Goal: Information Seeking & Learning: Learn about a topic

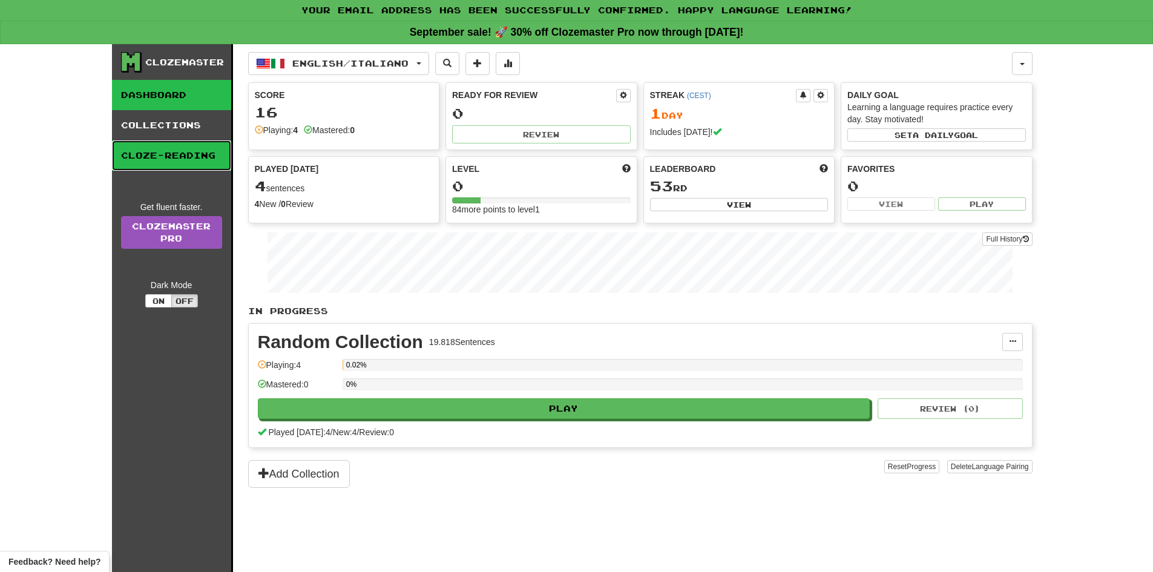
click at [164, 161] on link "Cloze-Reading" at bounding box center [171, 155] width 119 height 30
click at [159, 87] on link "Dashboard" at bounding box center [171, 95] width 119 height 30
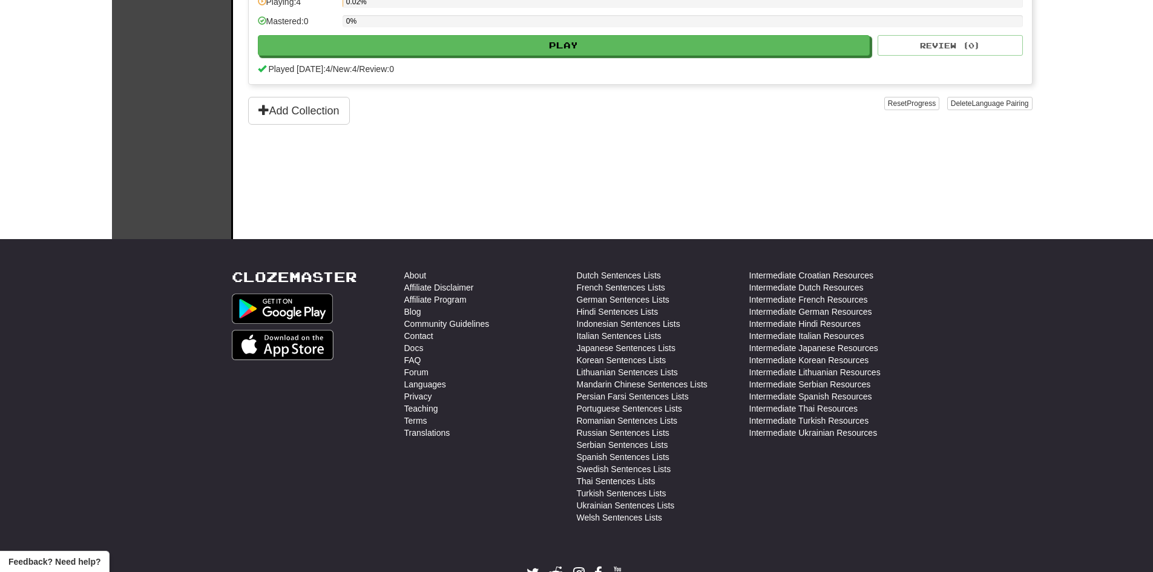
scroll to position [182, 0]
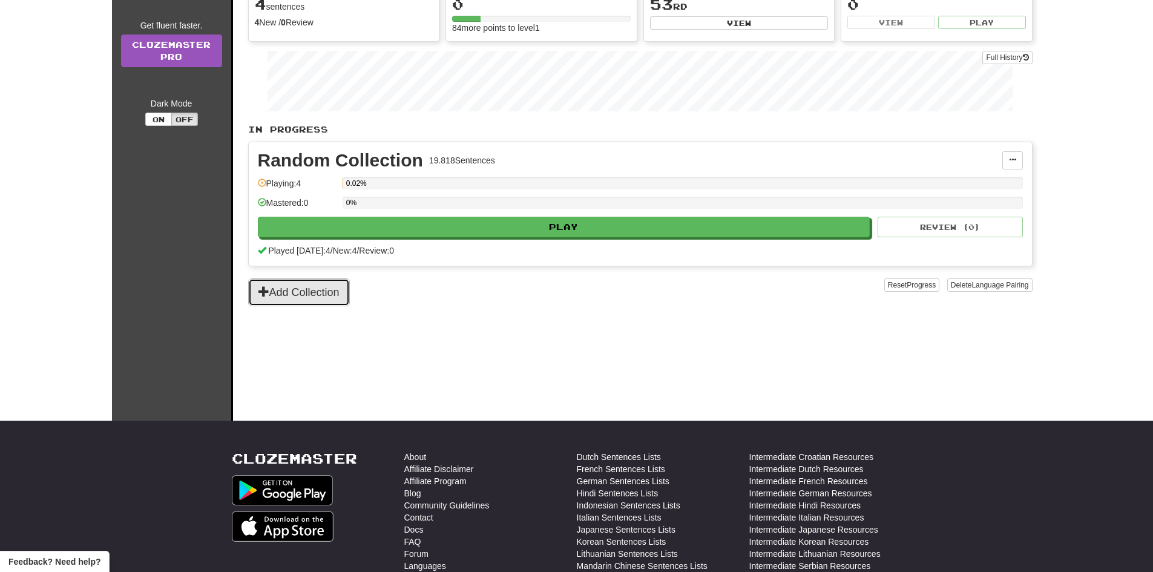
click at [308, 286] on button "Add Collection" at bounding box center [299, 292] width 102 height 28
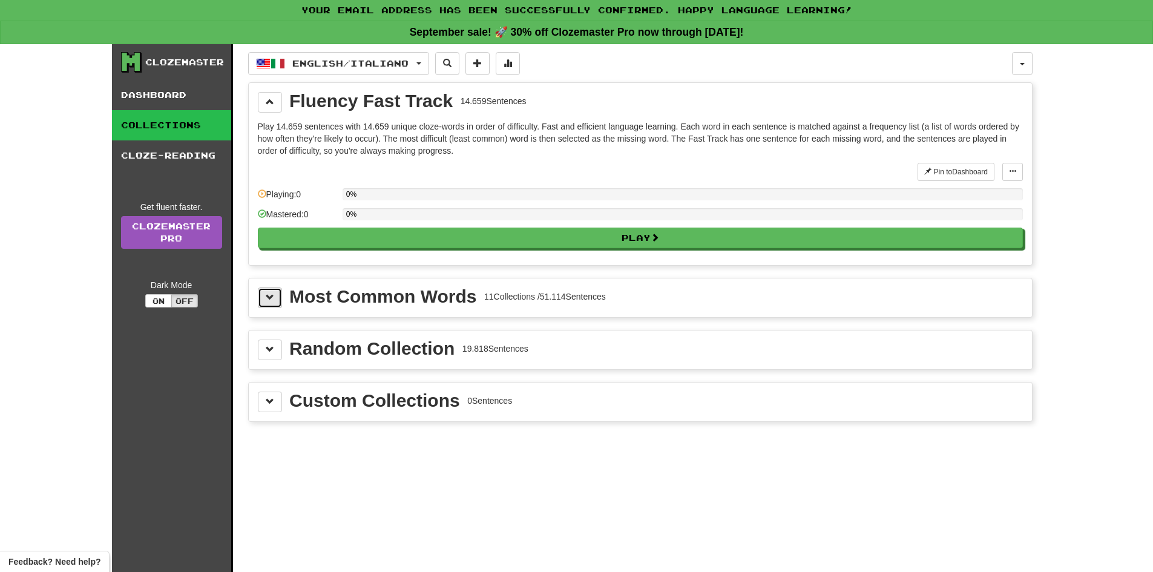
click at [261, 294] on button at bounding box center [270, 297] width 24 height 21
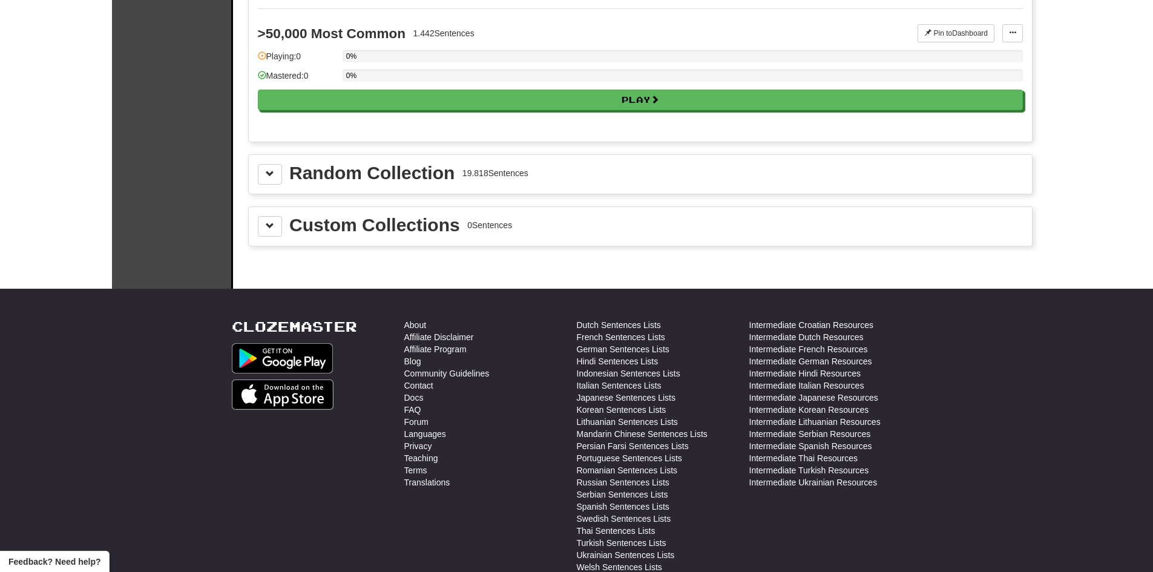
scroll to position [1634, 0]
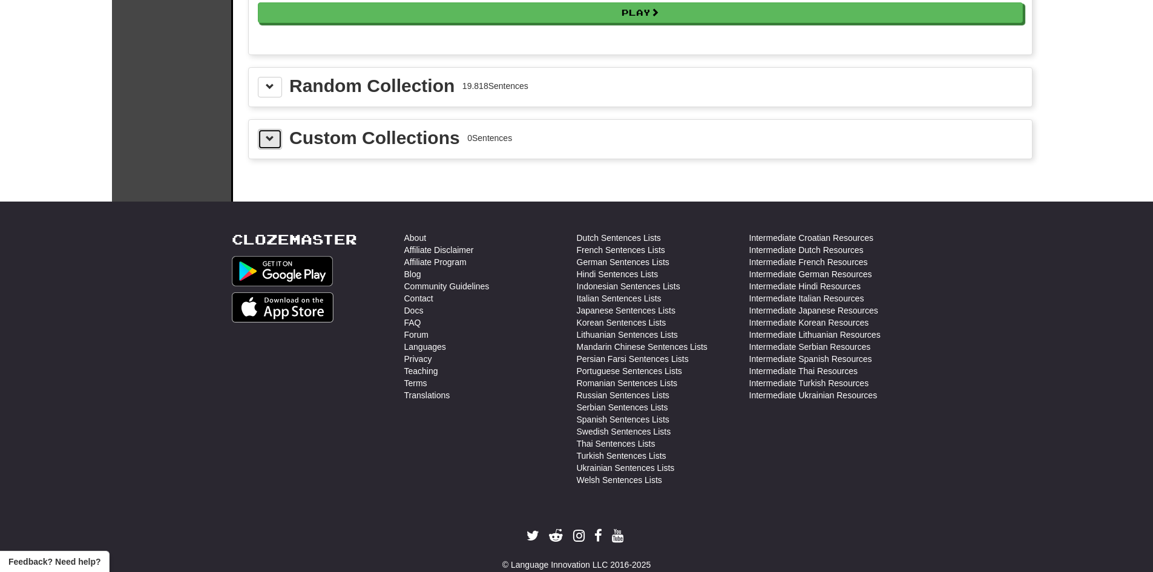
click at [263, 138] on button at bounding box center [270, 139] width 24 height 21
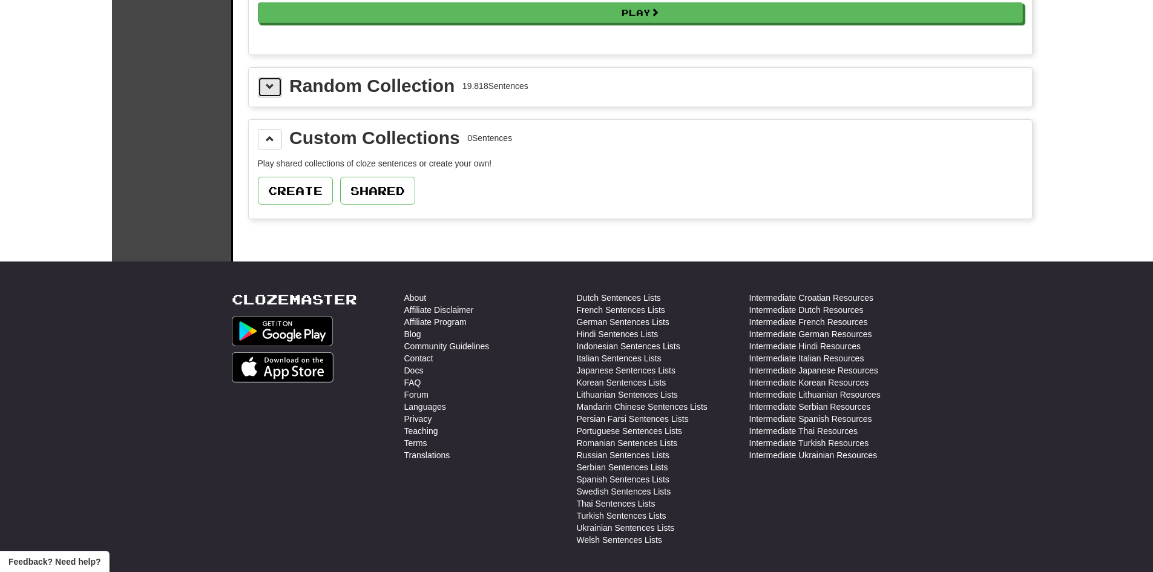
click at [275, 87] on button at bounding box center [270, 87] width 24 height 21
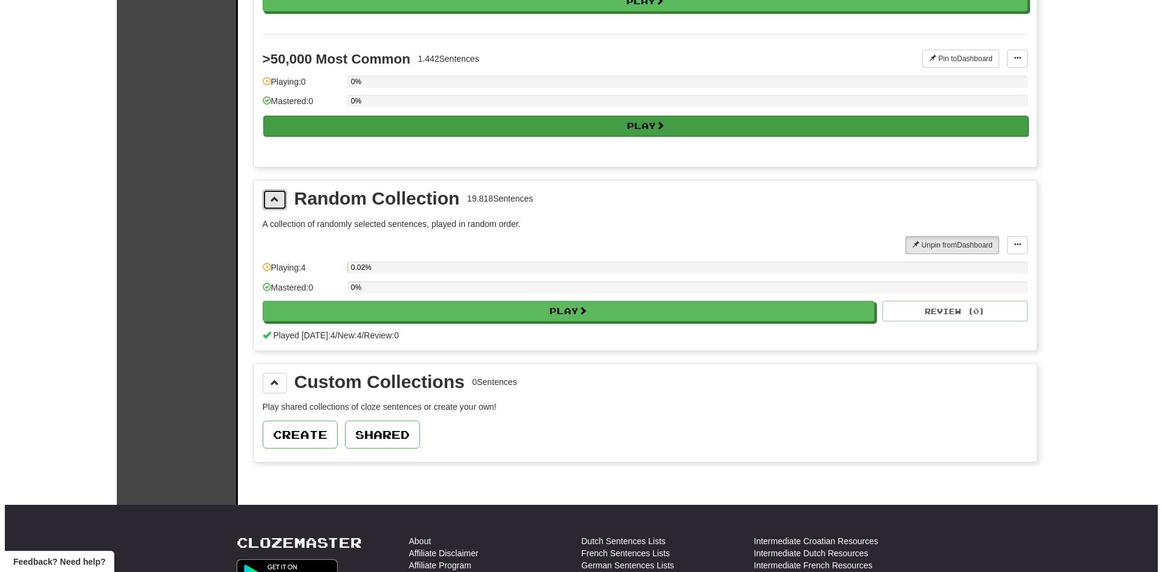
scroll to position [1513, 0]
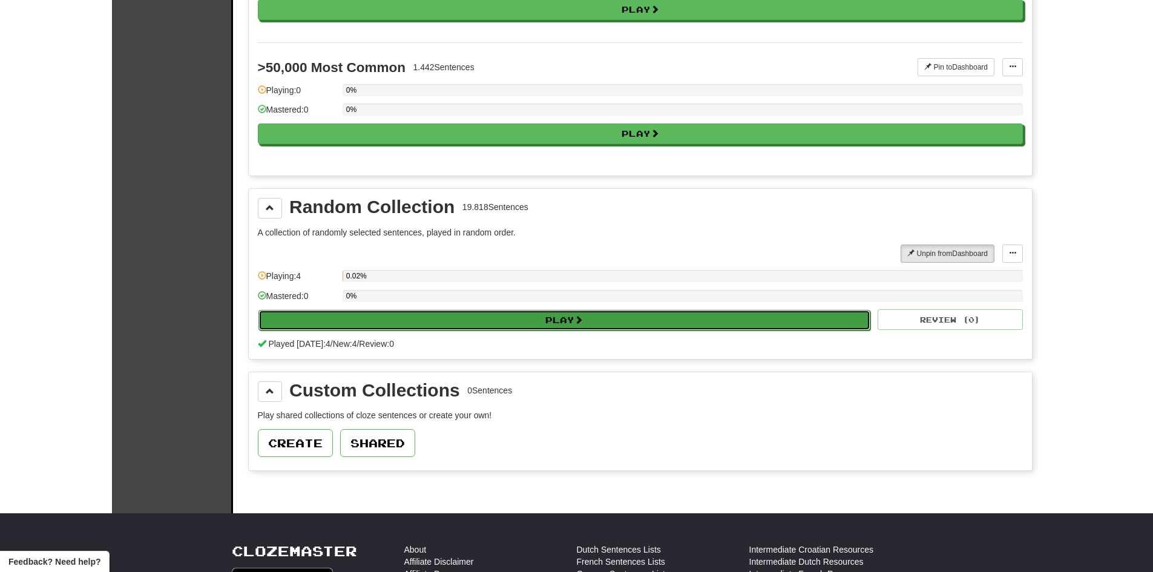
click at [480, 324] on button "Play" at bounding box center [564, 320] width 612 height 21
select select "**"
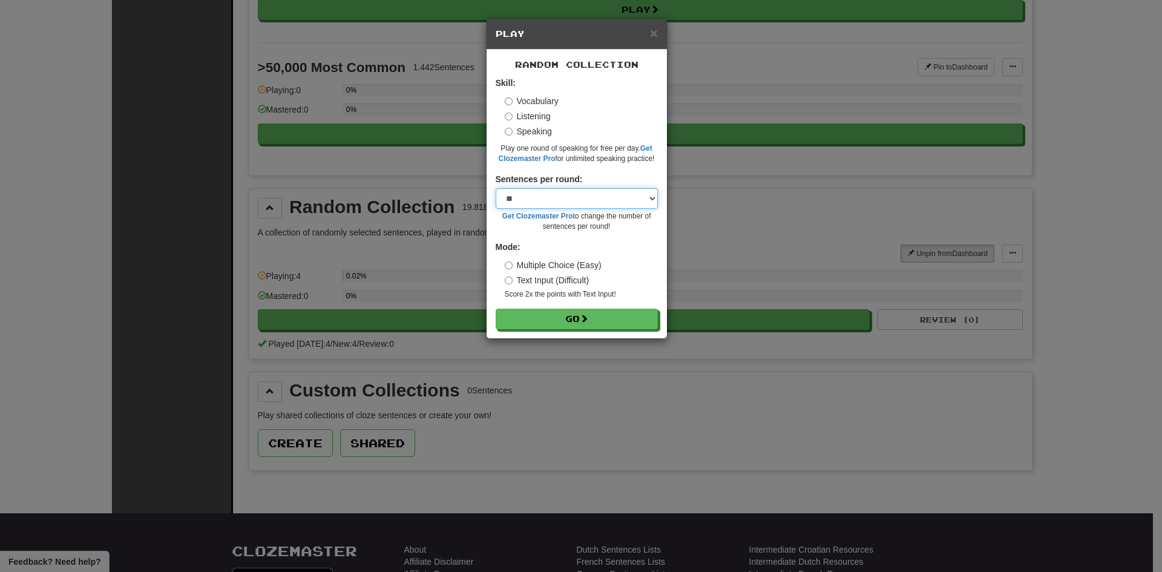
click at [583, 198] on select "* ** ** ** ** ** *** ********" at bounding box center [577, 198] width 162 height 21
click at [648, 361] on div "× Play Random Collection Skill: Vocabulary Listening Speaking Play one round of…" at bounding box center [581, 286] width 1162 height 572
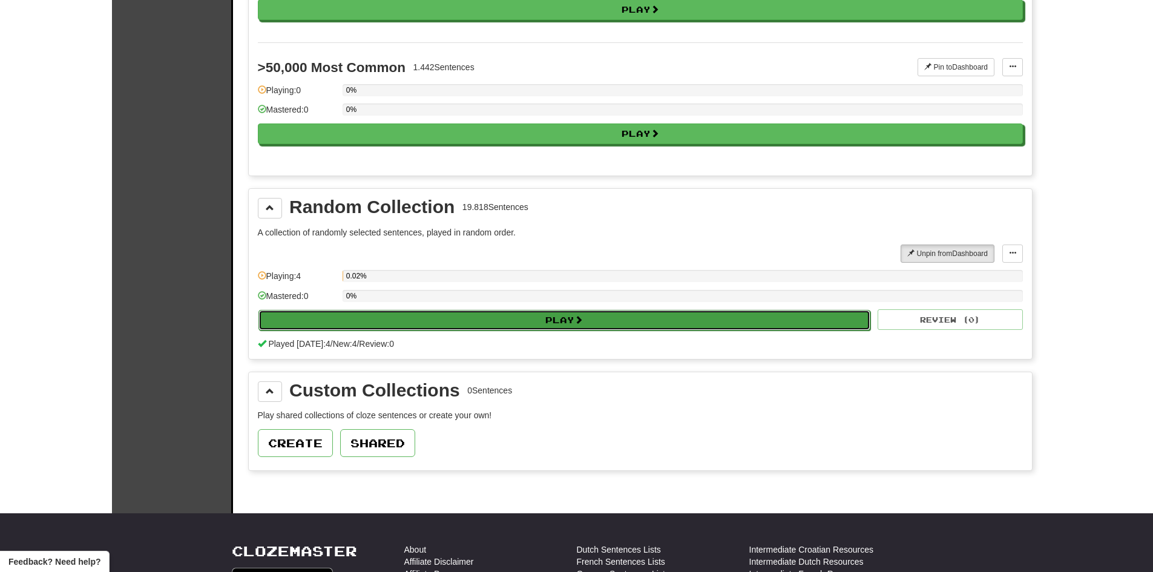
click at [552, 314] on button "Play" at bounding box center [564, 320] width 612 height 21
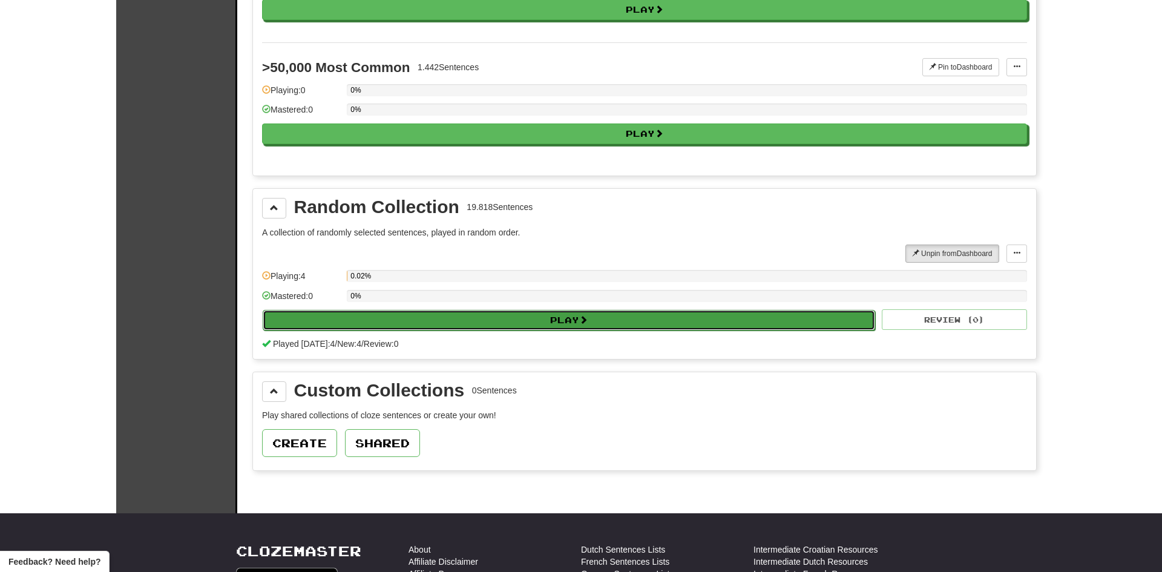
select select "**"
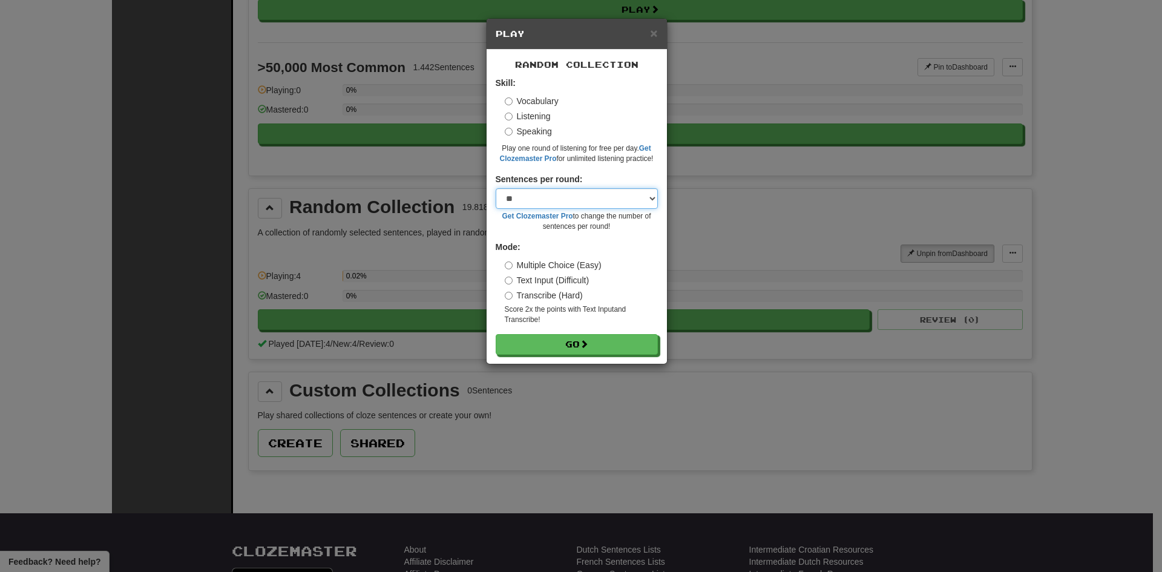
click at [646, 202] on select "* ** ** ** ** ** *** ********" at bounding box center [577, 198] width 162 height 21
click at [496, 188] on select "* ** ** ** ** ** *** ********" at bounding box center [577, 198] width 162 height 21
click at [587, 348] on span at bounding box center [584, 344] width 8 height 8
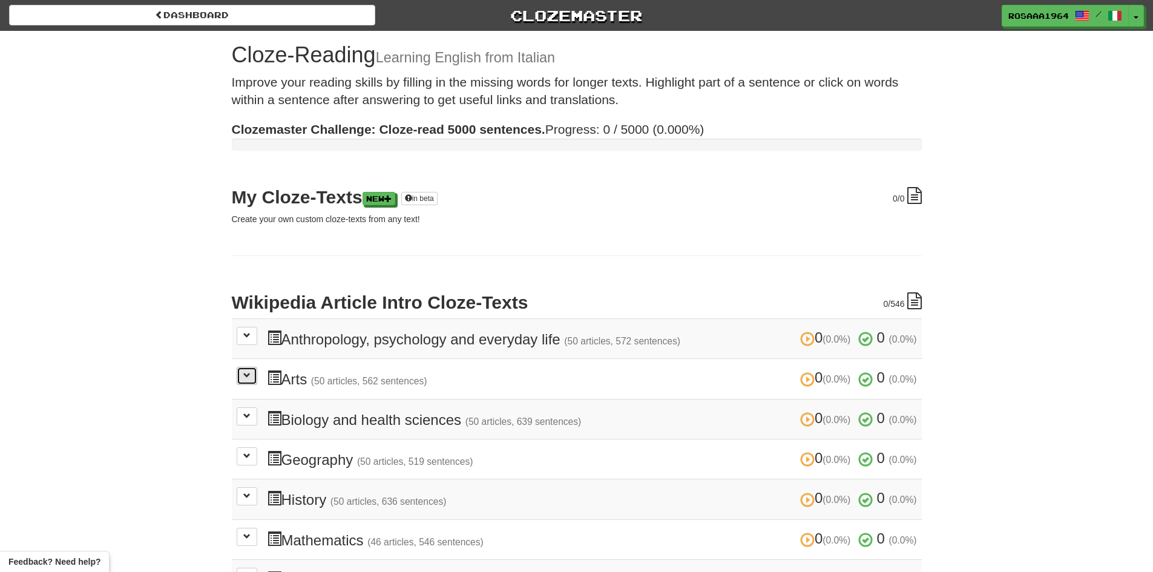
click at [249, 376] on span at bounding box center [246, 375] width 7 height 7
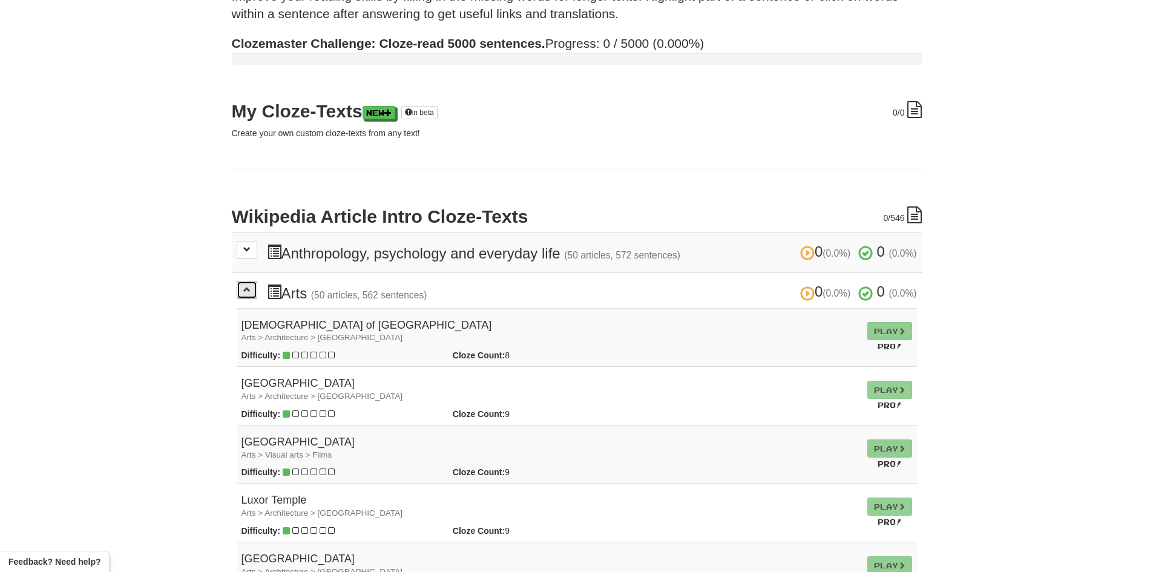
scroll to position [242, 0]
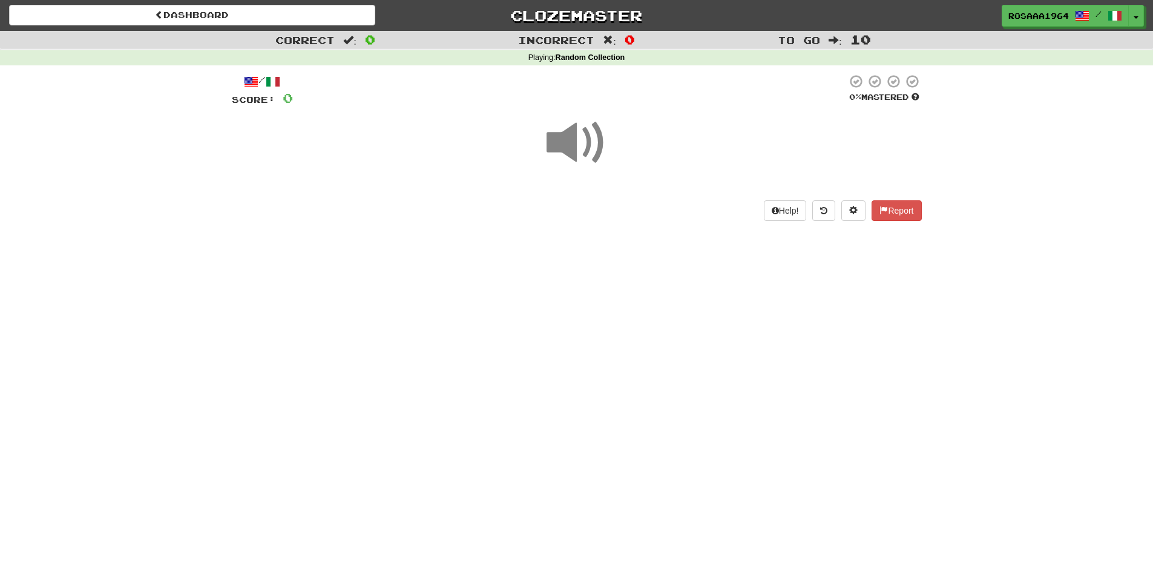
click at [575, 145] on span at bounding box center [576, 143] width 61 height 61
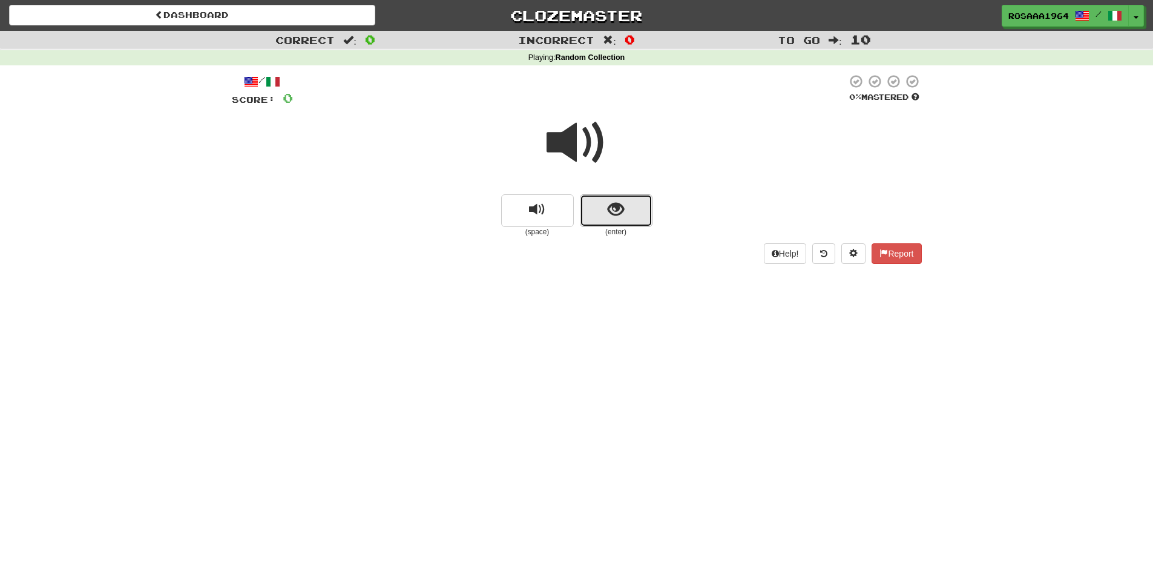
click at [626, 211] on button "show sentence" at bounding box center [616, 210] width 73 height 33
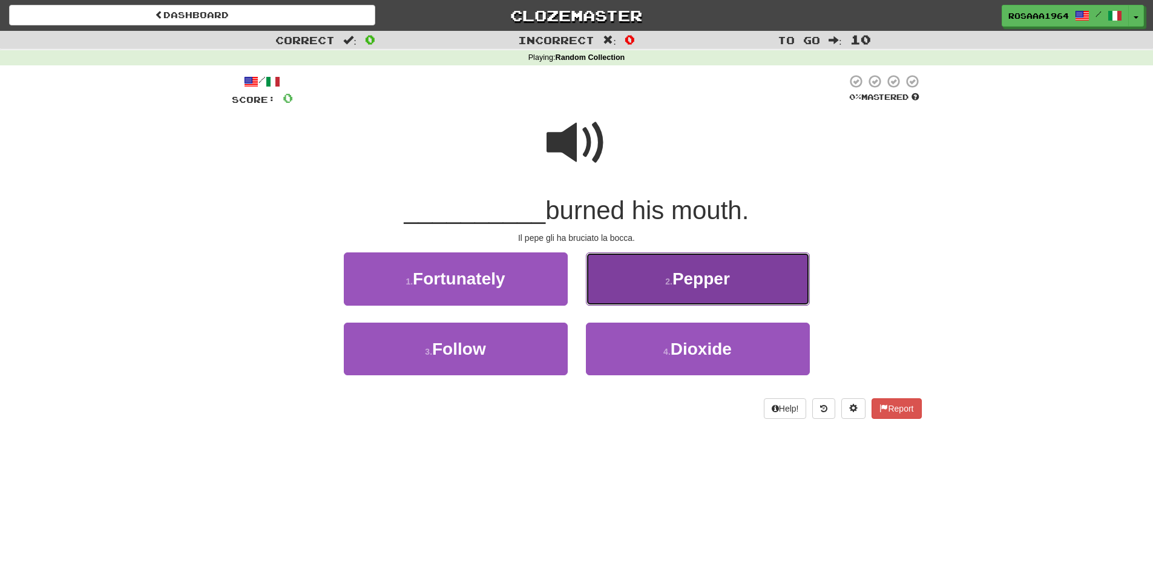
click at [732, 279] on button "2 . Pepper" at bounding box center [698, 278] width 224 height 53
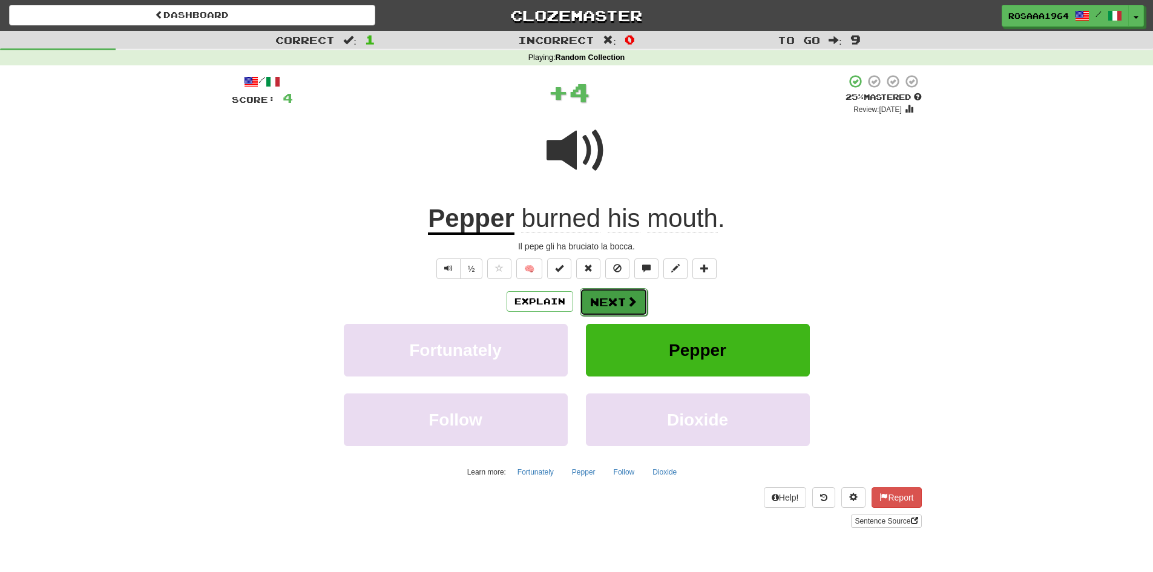
click at [622, 298] on button "Next" at bounding box center [614, 302] width 68 height 28
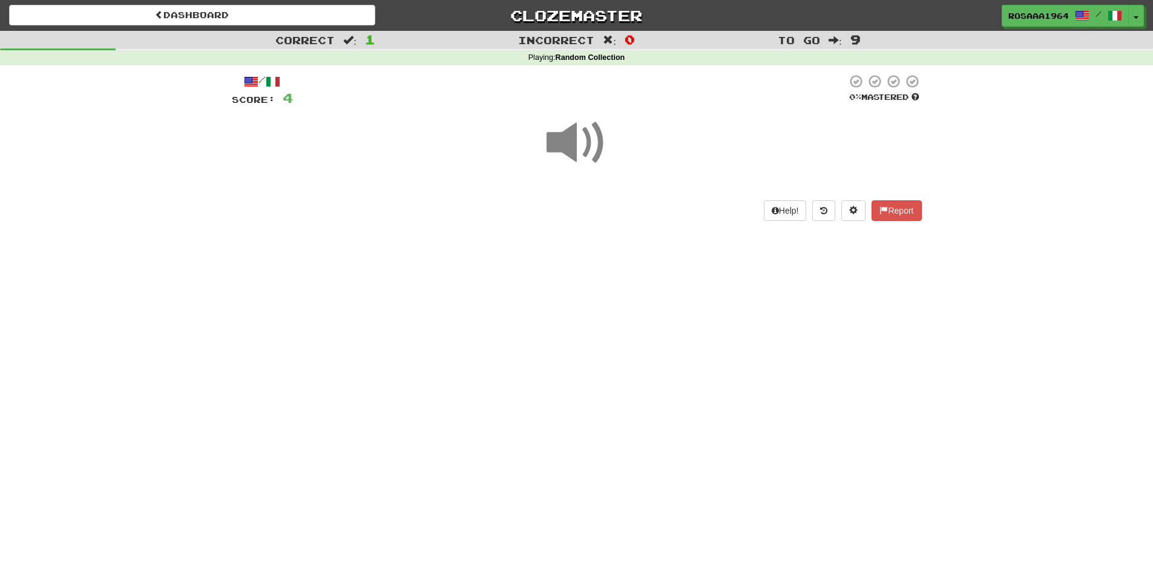
click at [585, 151] on span at bounding box center [576, 143] width 61 height 61
click at [575, 148] on span at bounding box center [576, 143] width 61 height 61
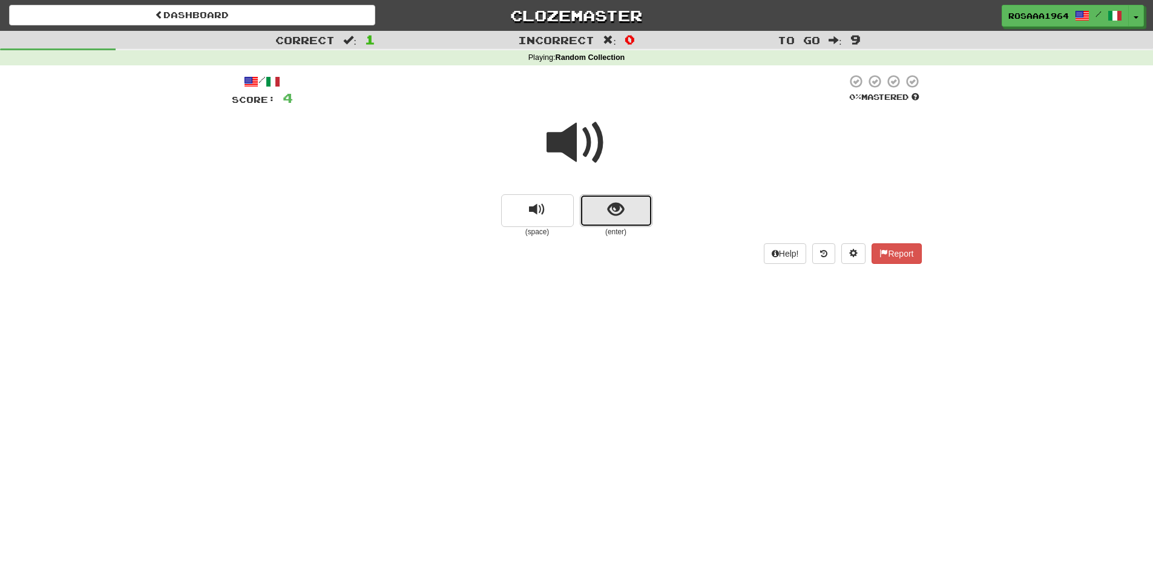
click at [618, 204] on span "show sentence" at bounding box center [616, 210] width 16 height 16
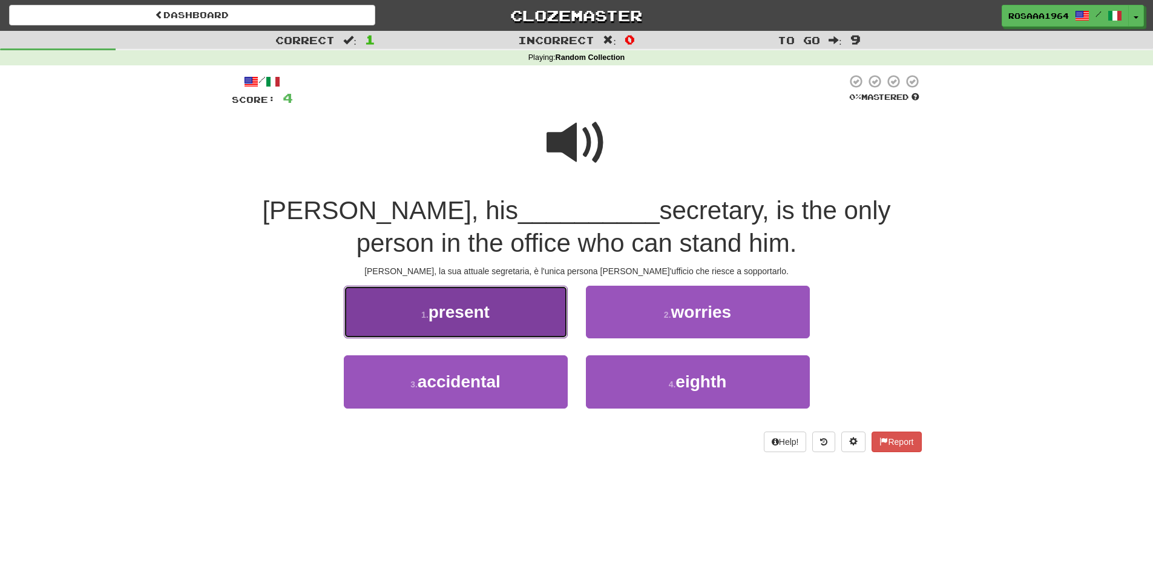
click at [491, 309] on button "1 . present" at bounding box center [456, 312] width 224 height 53
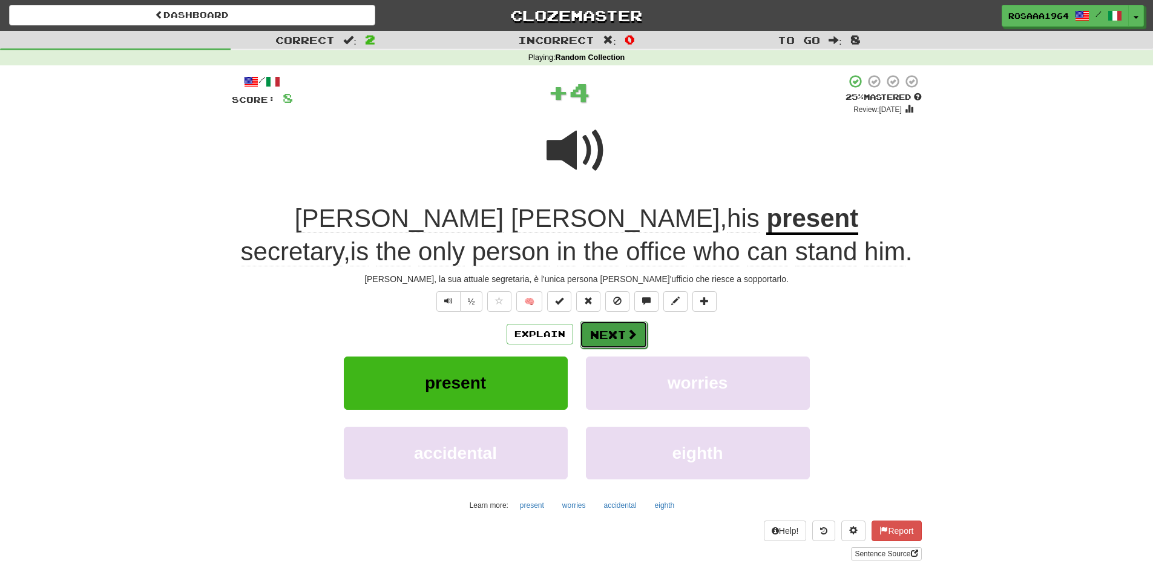
click at [607, 337] on button "Next" at bounding box center [614, 335] width 68 height 28
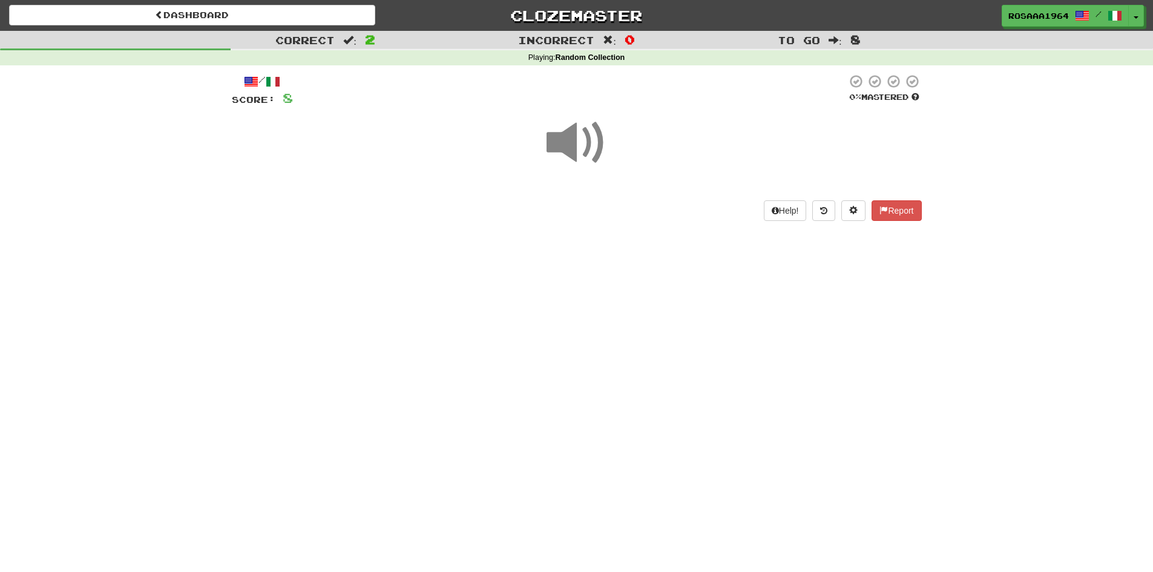
click at [574, 145] on span at bounding box center [576, 143] width 61 height 61
click at [611, 204] on div "Help! Report" at bounding box center [577, 210] width 690 height 21
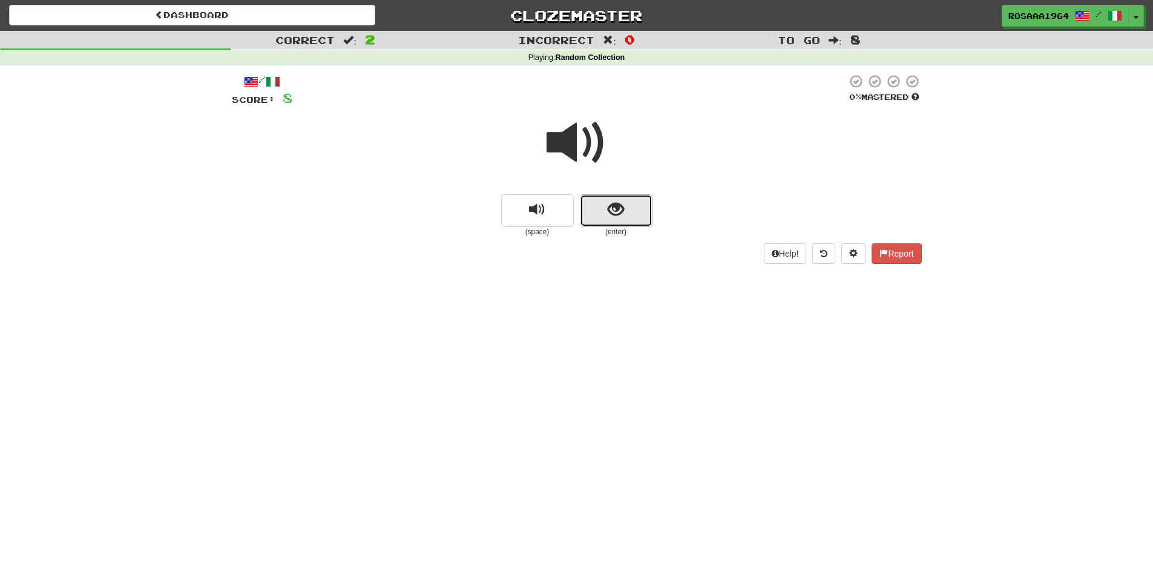
click at [628, 205] on button "show sentence" at bounding box center [616, 210] width 73 height 33
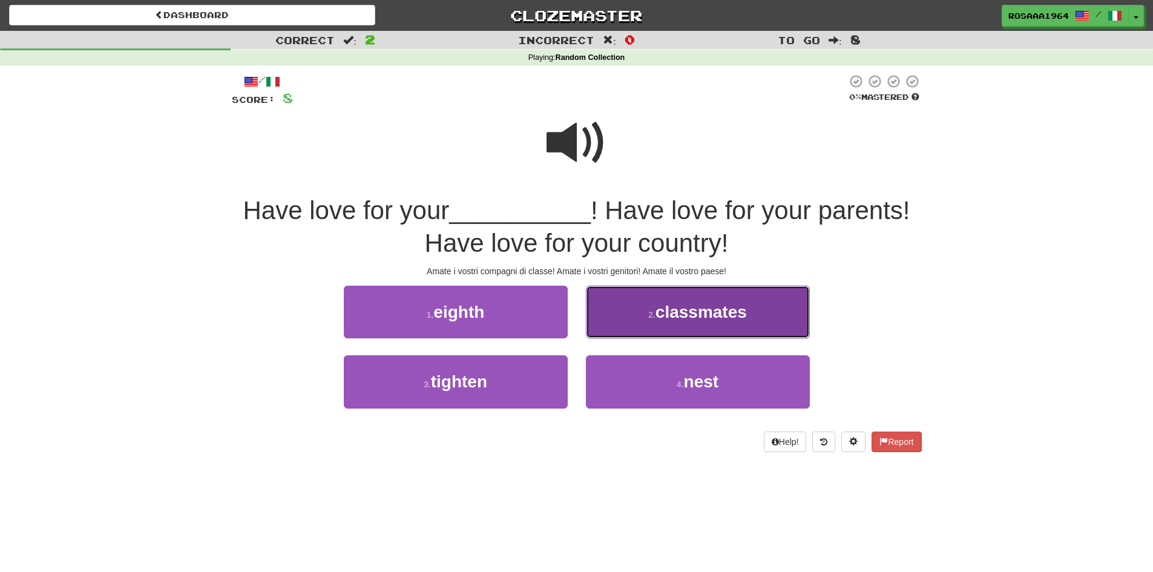
click at [674, 315] on span "classmates" at bounding box center [700, 312] width 91 height 19
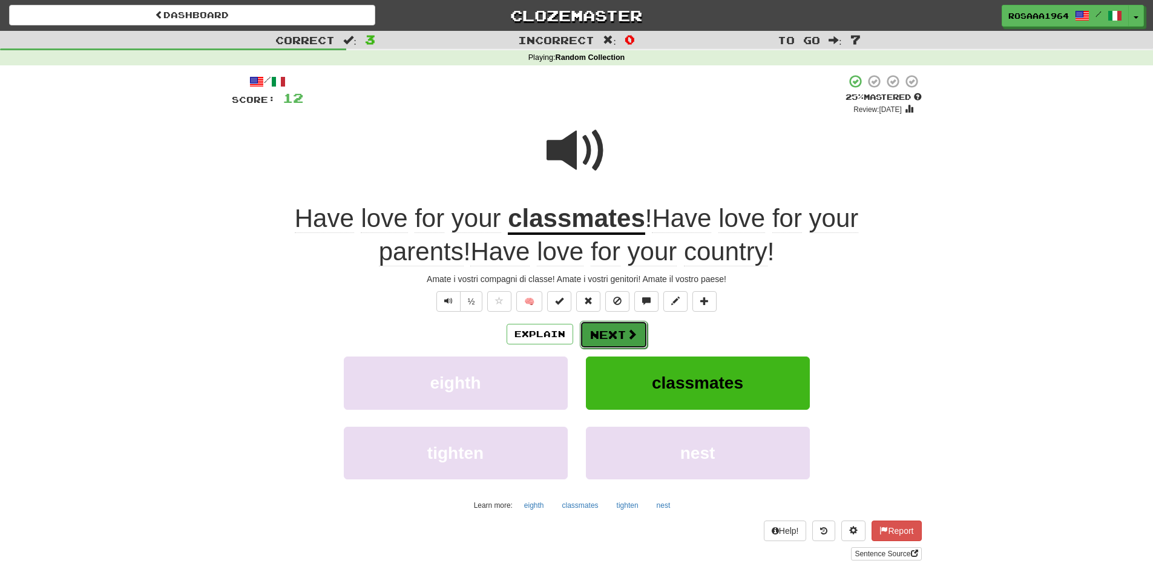
click at [612, 330] on button "Next" at bounding box center [614, 335] width 68 height 28
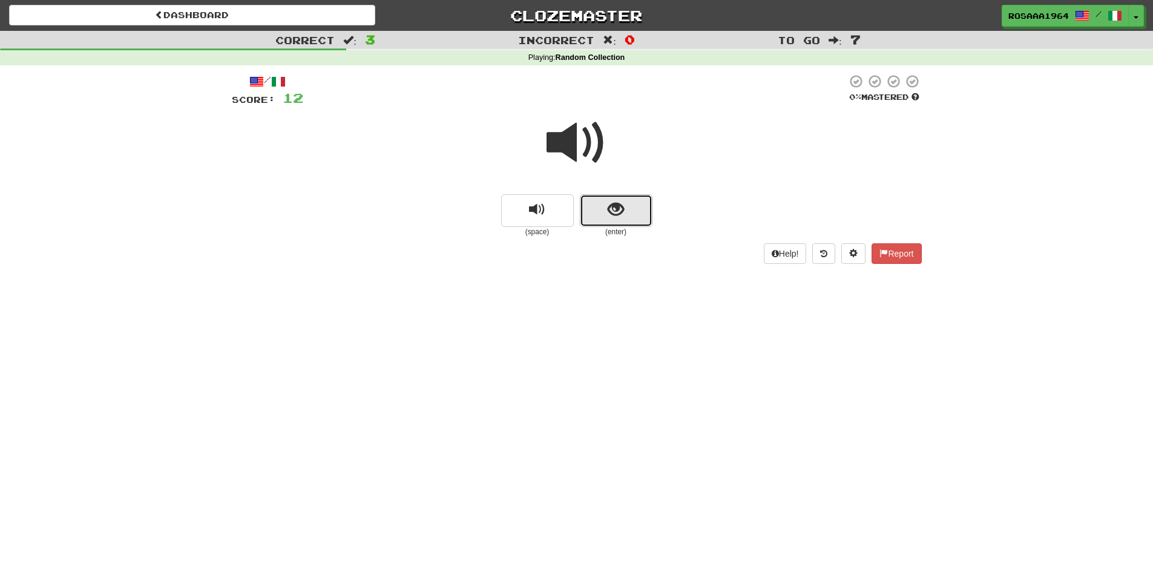
click at [621, 221] on button "show sentence" at bounding box center [616, 210] width 73 height 33
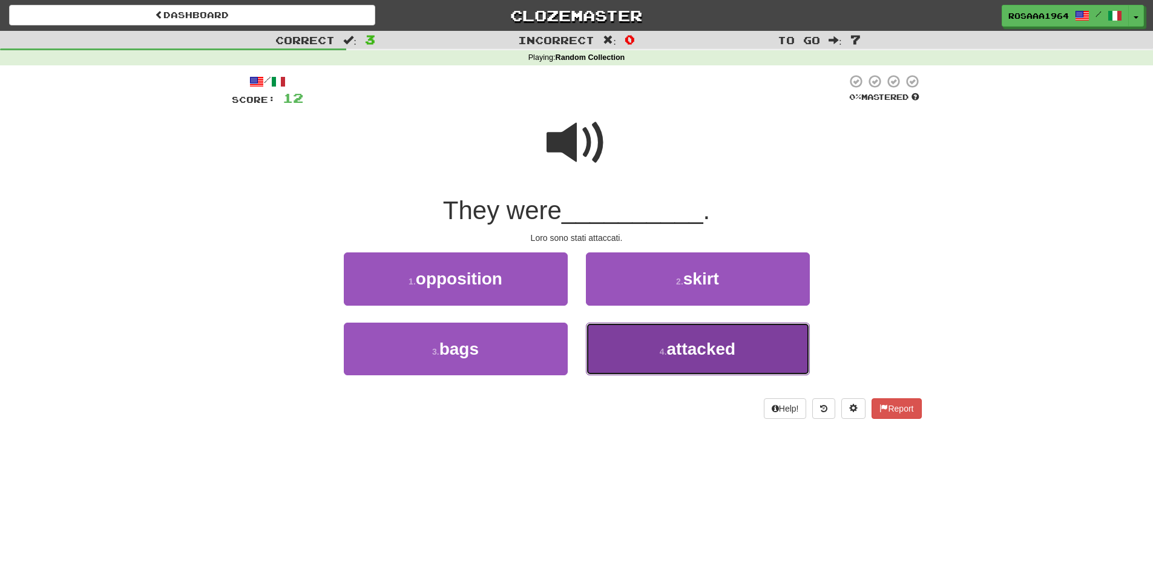
click at [670, 352] on span "attacked" at bounding box center [701, 348] width 69 height 19
